Goal: Obtain resource: Download file/media

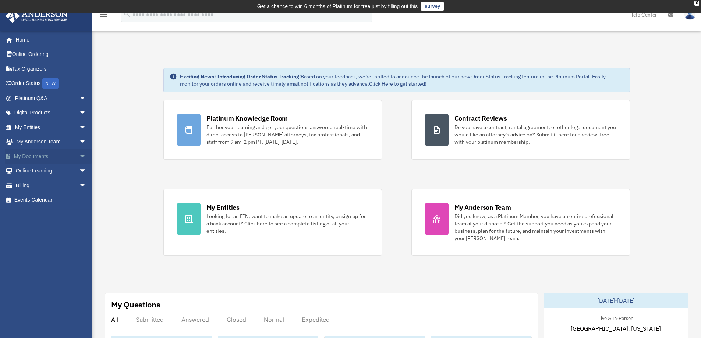
click at [37, 155] on link "My Documents arrow_drop_down" at bounding box center [51, 156] width 92 height 15
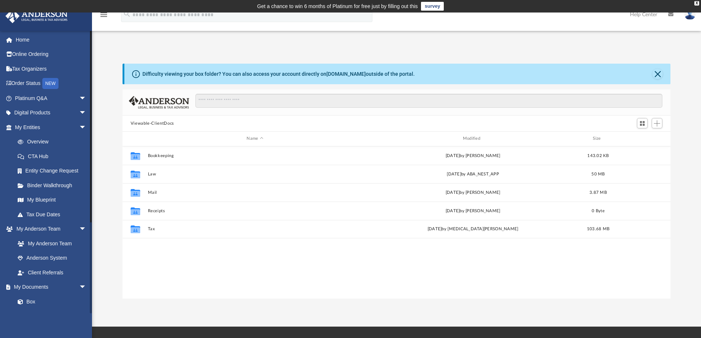
scroll to position [162, 542]
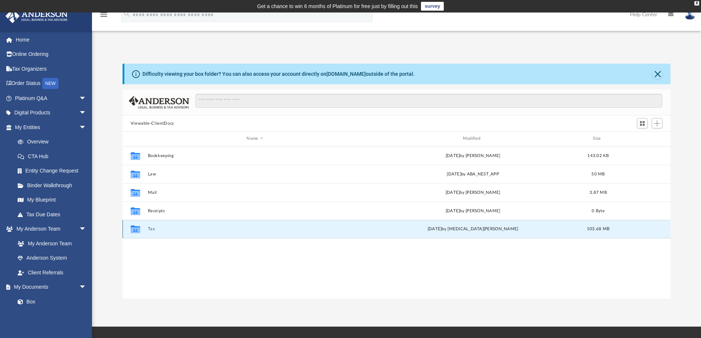
click at [149, 228] on button "Tax" at bounding box center [255, 229] width 215 height 5
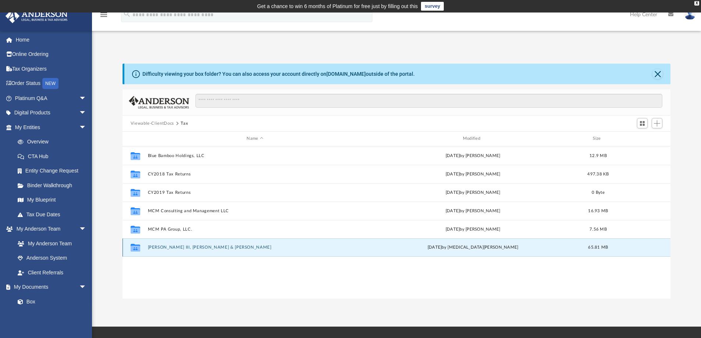
click at [168, 249] on button "[PERSON_NAME] III, [PERSON_NAME] & [PERSON_NAME]" at bounding box center [255, 247] width 215 height 5
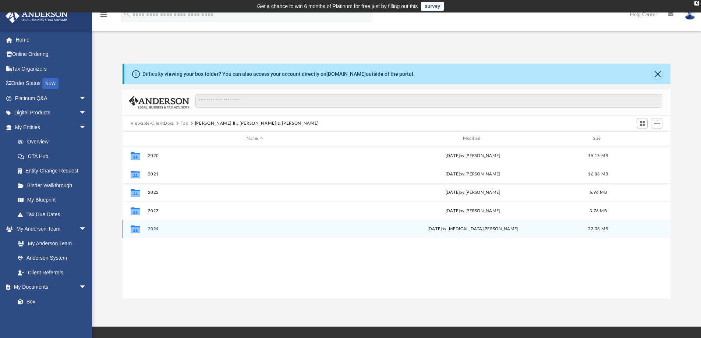
click at [442, 231] on span "[DATE]" at bounding box center [435, 229] width 14 height 4
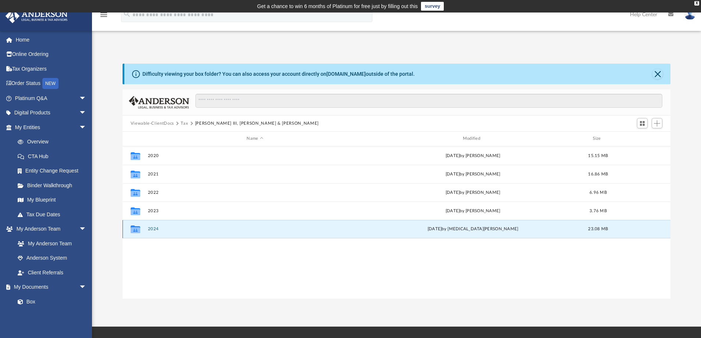
click at [152, 228] on button "2024" at bounding box center [255, 229] width 215 height 5
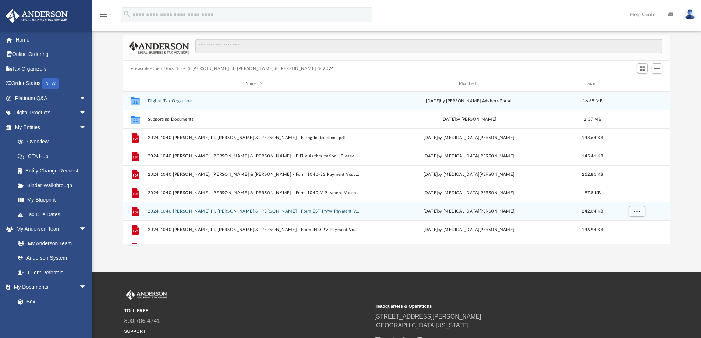
scroll to position [37, 0]
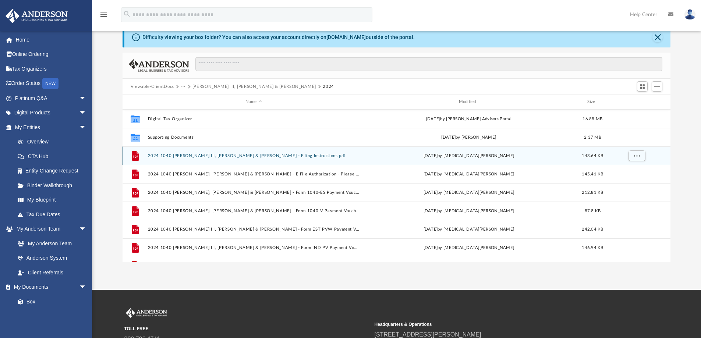
click at [202, 157] on button "2024 1040 [PERSON_NAME] III, [PERSON_NAME] & [PERSON_NAME] - Filing Instruction…" at bounding box center [254, 155] width 212 height 5
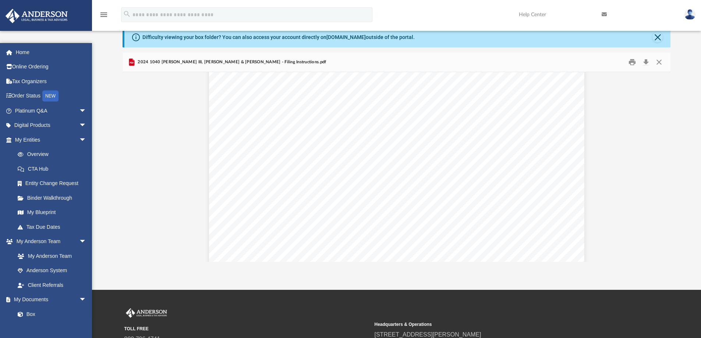
scroll to position [1987, 0]
